Goal: Transaction & Acquisition: Purchase product/service

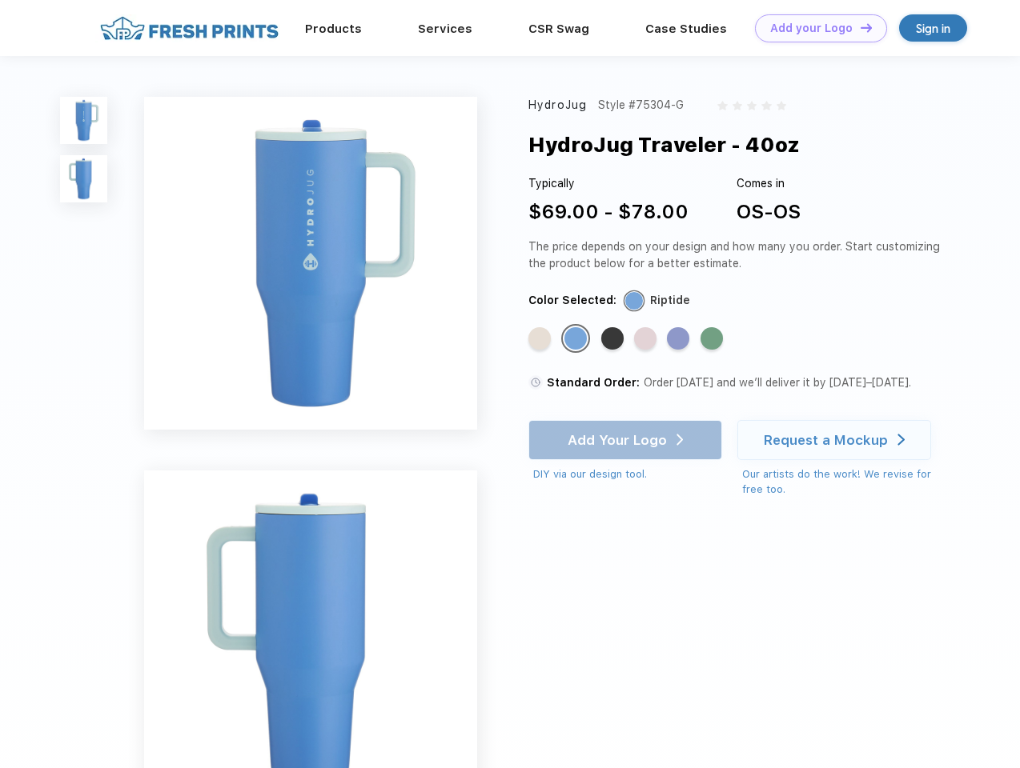
click at [815, 28] on link "Add your Logo Design Tool" at bounding box center [821, 28] width 132 height 28
click at [0, 0] on div "Design Tool" at bounding box center [0, 0] width 0 height 0
click at [859, 27] on link "Add your Logo Design Tool" at bounding box center [821, 28] width 132 height 28
click at [84, 120] on img at bounding box center [83, 120] width 47 height 47
click at [84, 179] on img at bounding box center [83, 178] width 47 height 47
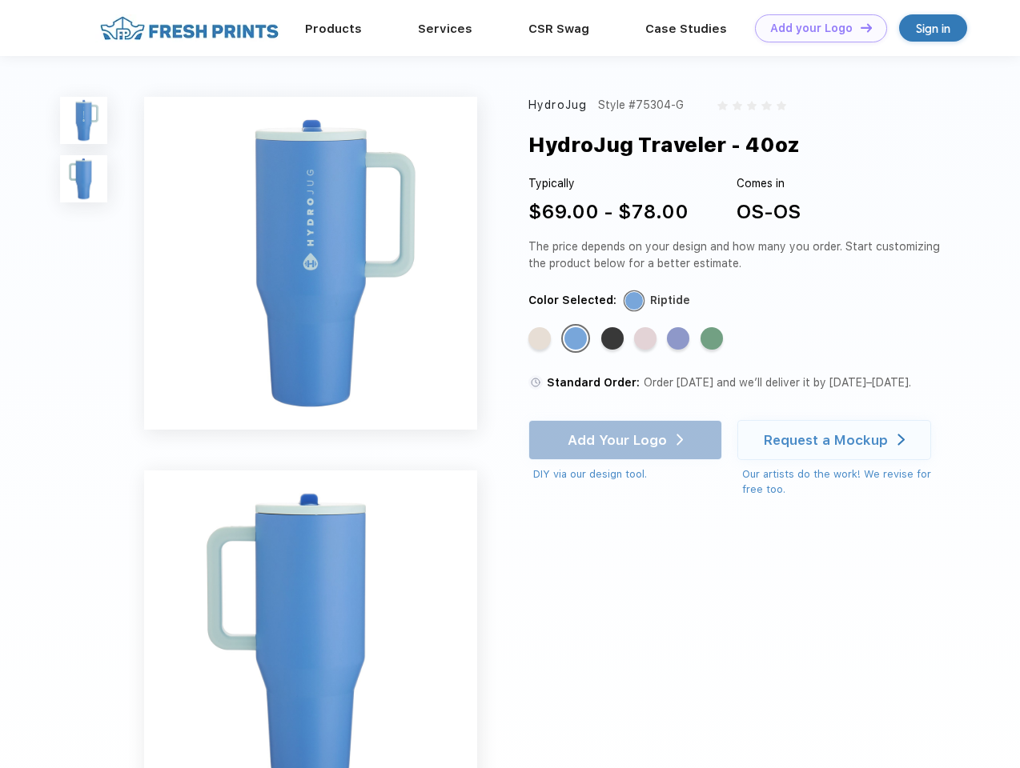
click at [541, 339] on div "Standard Color" at bounding box center [539, 338] width 22 height 22
click at [577, 339] on div "Standard Color" at bounding box center [575, 338] width 22 height 22
click at [614, 339] on div "Standard Color" at bounding box center [612, 338] width 22 height 22
click at [647, 339] on div "Standard Color" at bounding box center [645, 338] width 22 height 22
click at [679, 339] on div "Standard Color" at bounding box center [678, 338] width 22 height 22
